Goal: Task Accomplishment & Management: Use online tool/utility

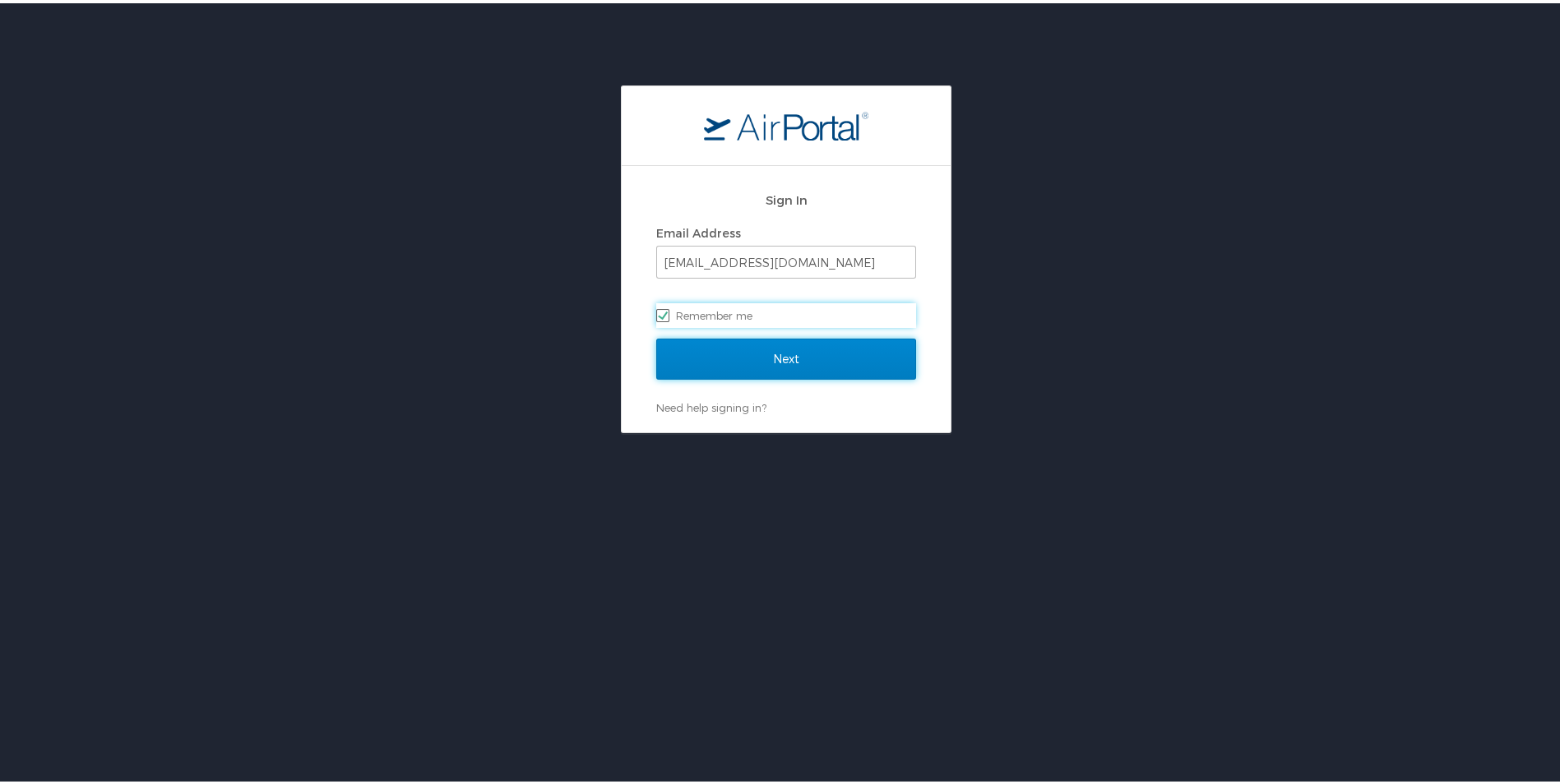
click at [777, 356] on input "Next" at bounding box center [786, 355] width 260 height 41
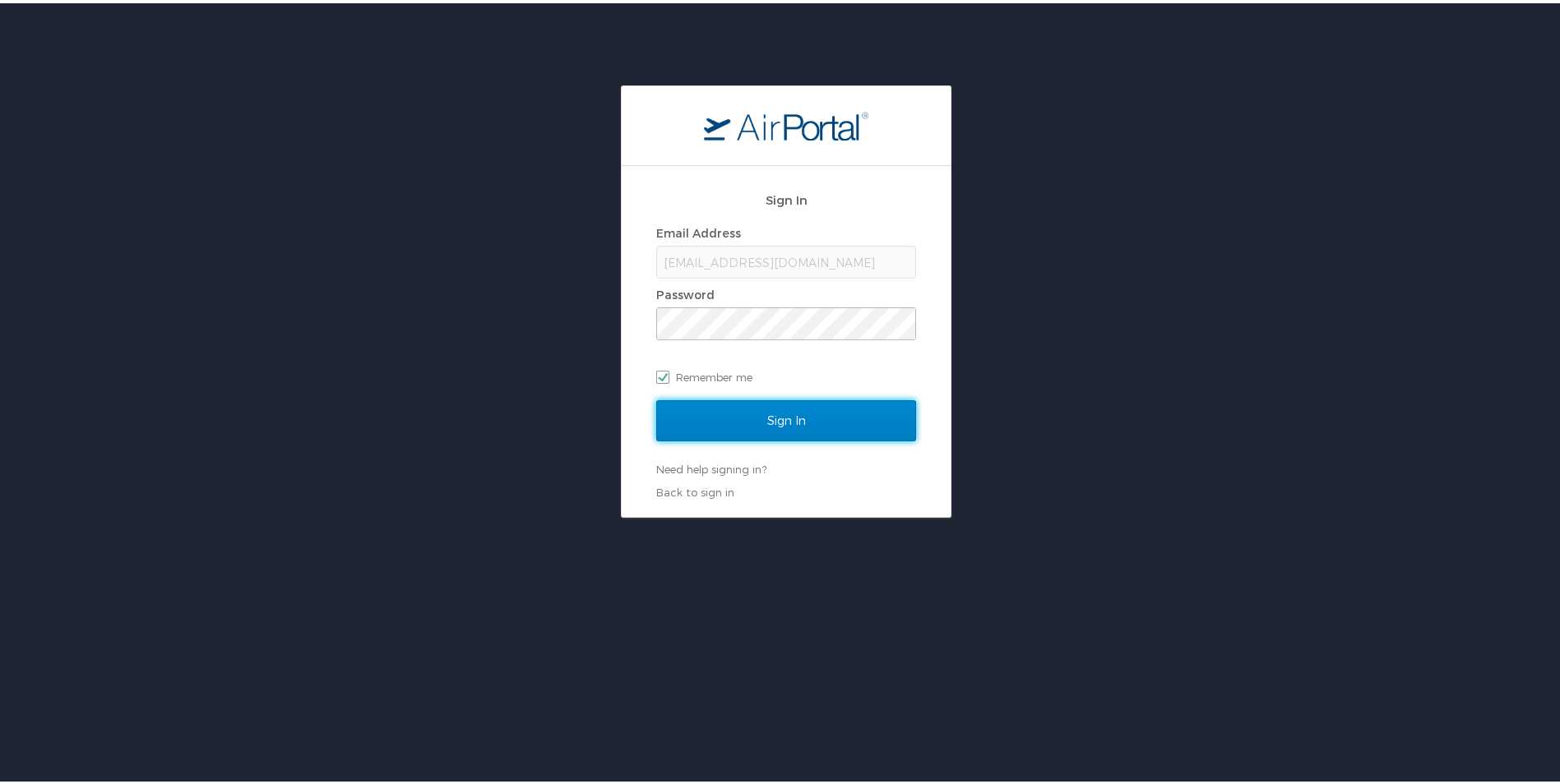
click at [784, 415] on input "Sign In" at bounding box center [786, 417] width 260 height 41
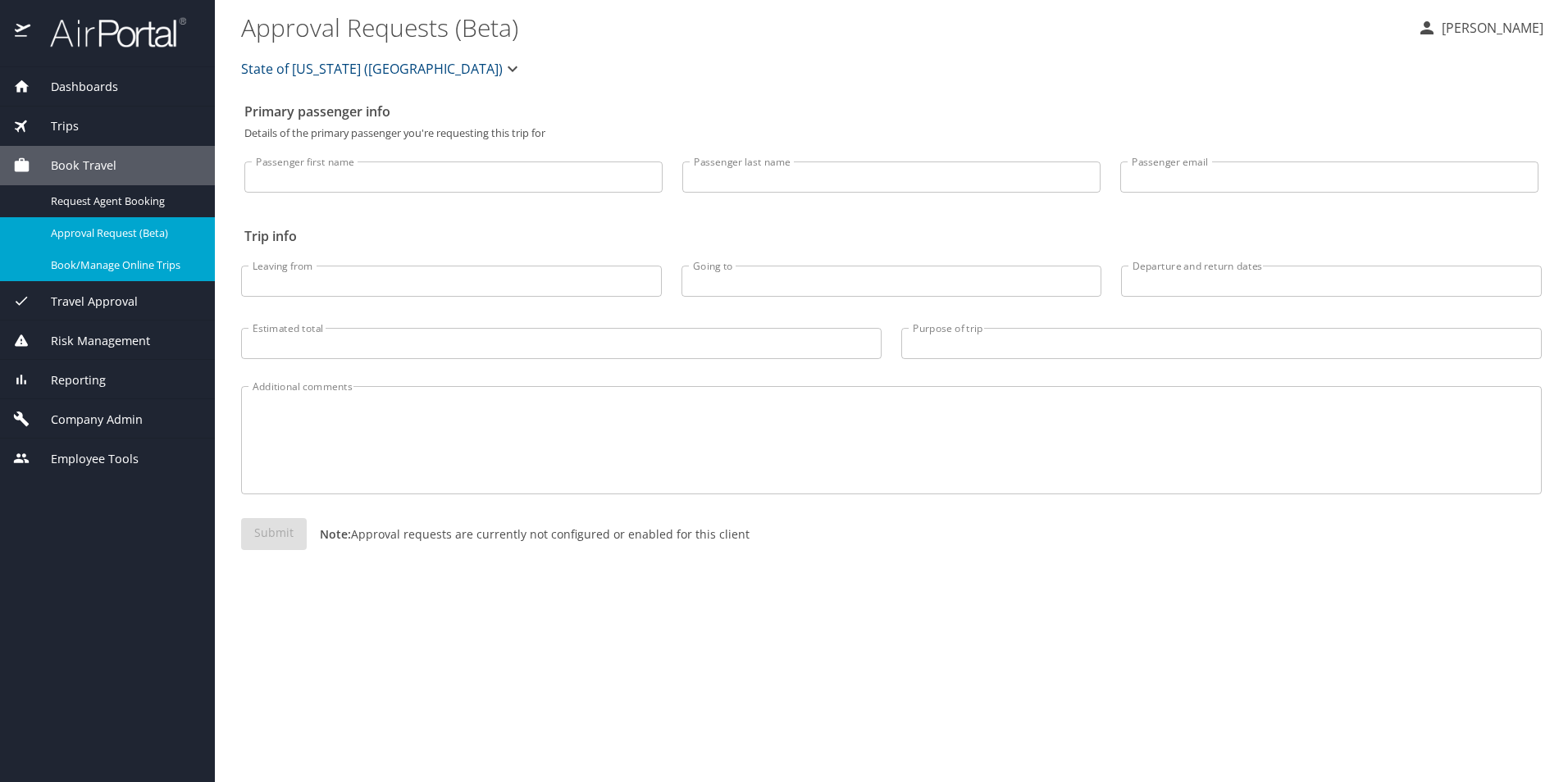
click at [147, 265] on span "Book/Manage Online Trips" at bounding box center [123, 265] width 144 height 16
